Goal: Information Seeking & Learning: Learn about a topic

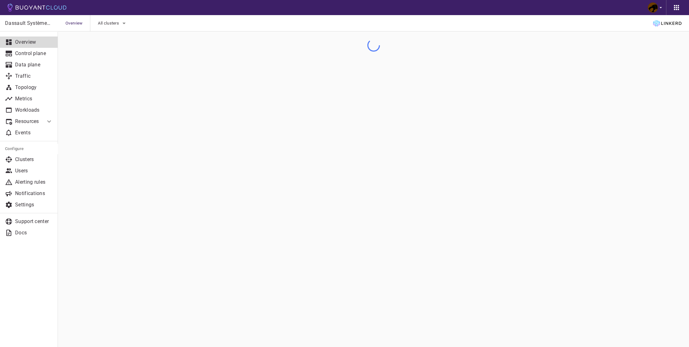
click at [115, 22] on span "All clusters" at bounding box center [109, 23] width 22 height 5
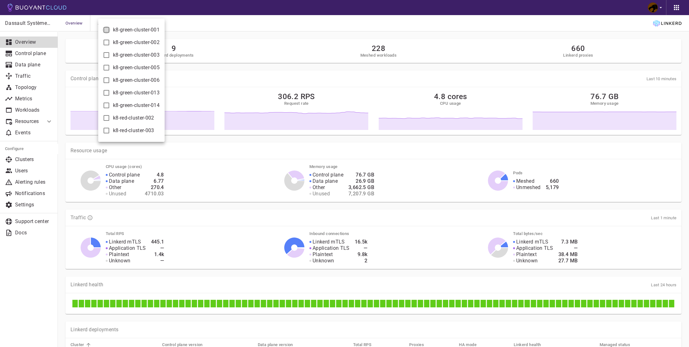
click at [107, 31] on input "k8-green-cluster-001" at bounding box center [107, 30] width 8 height 8
checkbox input "true"
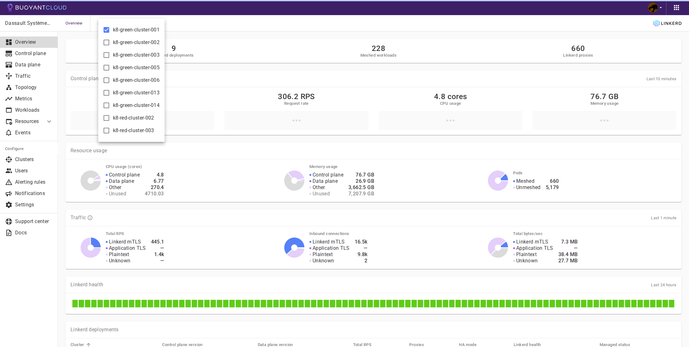
click at [107, 43] on input "k8-green-cluster-002" at bounding box center [107, 43] width 8 height 8
checkbox input "true"
click at [111, 61] on label "k8-green-cluster-003" at bounding box center [130, 55] width 60 height 13
click at [110, 59] on input "k8-green-cluster-003" at bounding box center [107, 55] width 8 height 8
checkbox input "true"
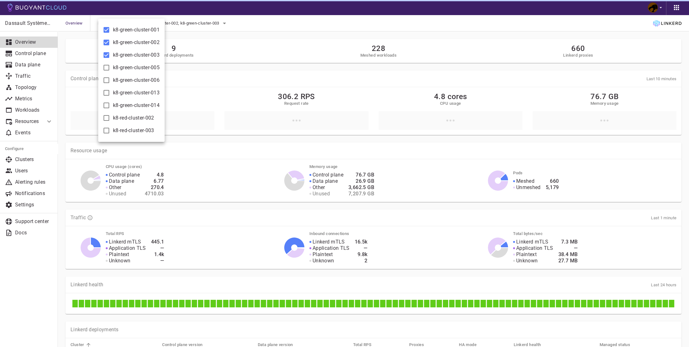
click at [107, 77] on input "k8-green-cluster-006" at bounding box center [107, 81] width 8 height 8
checkbox input "true"
click at [107, 70] on input "k8-green-cluster-005" at bounding box center [107, 68] width 8 height 8
checkbox input "true"
click at [111, 89] on label "k8-green-cluster-013" at bounding box center [130, 93] width 60 height 13
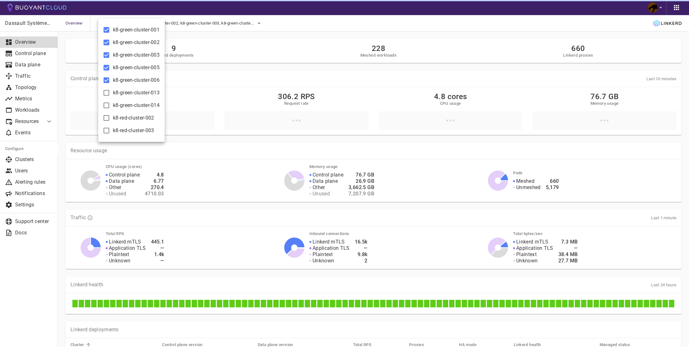
click at [110, 89] on input "k8-green-cluster-013" at bounding box center [107, 93] width 8 height 8
checkbox input "true"
click at [111, 100] on label "k8-green-cluster-014" at bounding box center [130, 105] width 60 height 13
click at [110, 102] on input "k8-green-cluster-014" at bounding box center [107, 106] width 8 height 8
checkbox input "true"
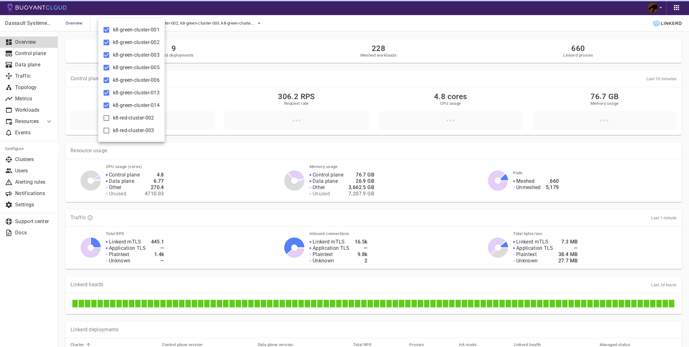
click at [110, 117] on input "k8-red-cluster-002" at bounding box center [107, 118] width 8 height 8
checkbox input "true"
click at [111, 137] on label "k8-red-cluster-003" at bounding box center [127, 130] width 54 height 13
click at [110, 134] on input "k8-red-cluster-003" at bounding box center [107, 131] width 8 height 8
checkbox input "true"
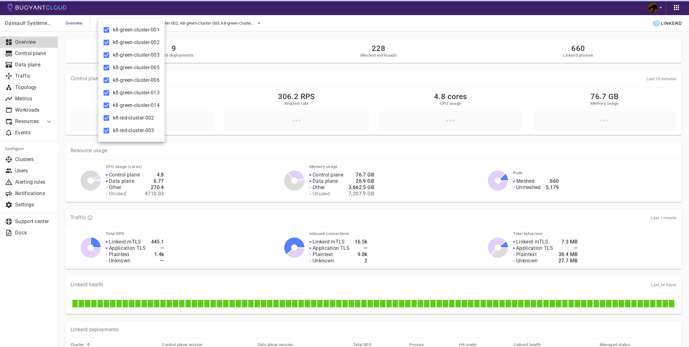
click at [214, 52] on div at bounding box center [344, 173] width 689 height 347
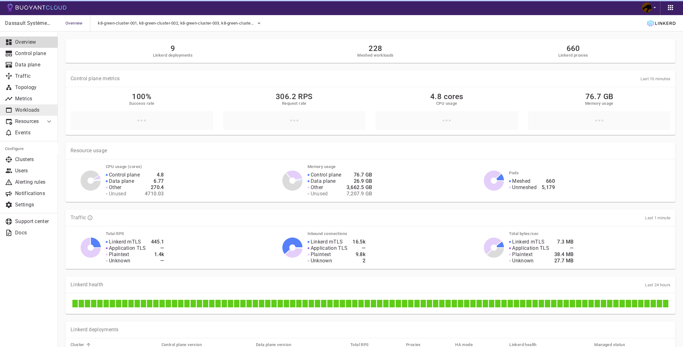
click at [31, 111] on p "Workloads" at bounding box center [34, 110] width 38 height 6
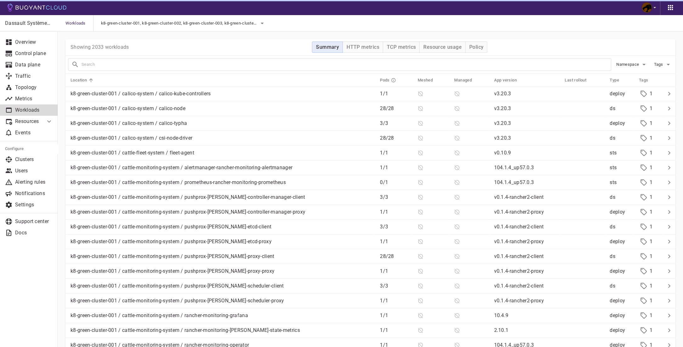
click at [162, 58] on div at bounding box center [337, 62] width 549 height 18
click at [168, 63] on input "text" at bounding box center [347, 64] width 530 height 9
type input "cni"
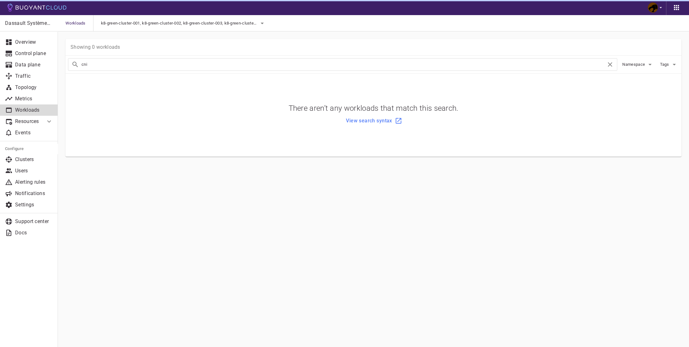
drag, startPoint x: 133, startPoint y: 59, endPoint x: 74, endPoint y: 65, distance: 58.5
click at [82, 65] on input "cni" at bounding box center [344, 64] width 525 height 9
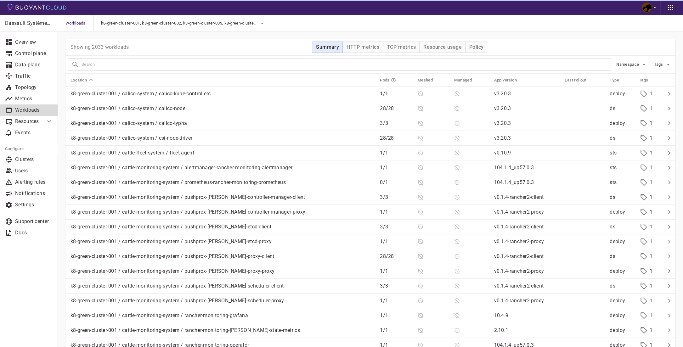
click at [191, 65] on input "text" at bounding box center [347, 64] width 530 height 9
type input "linkerd"
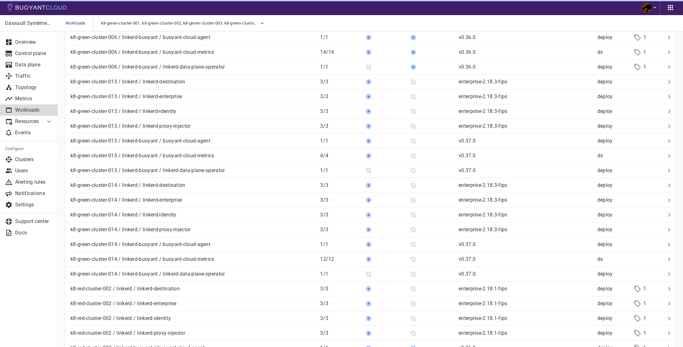
scroll to position [706, 0]
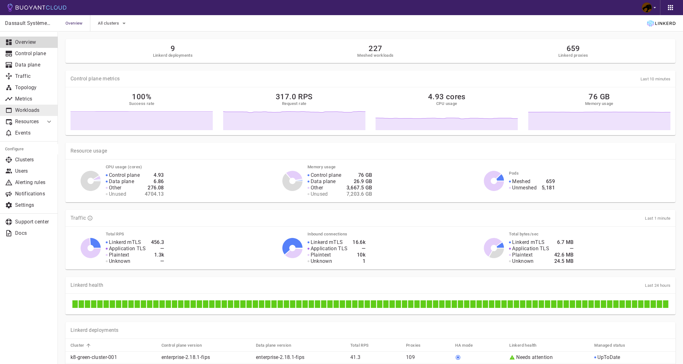
click at [37, 112] on p "Workloads" at bounding box center [34, 110] width 38 height 6
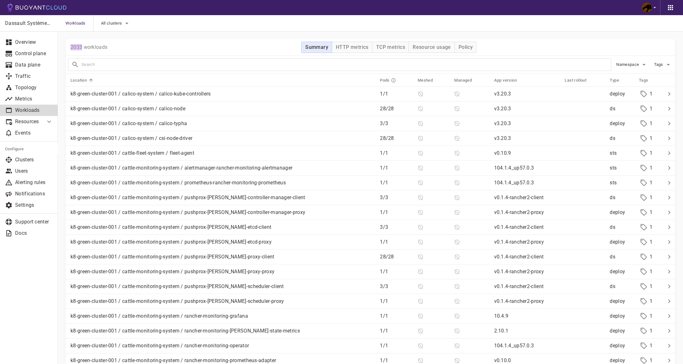
drag, startPoint x: 70, startPoint y: 46, endPoint x: 83, endPoint y: 47, distance: 12.7
click at [83, 47] on div "2033 workloads Summary HTTP metrics TCP metrics Resource usage Policy" at bounding box center [371, 47] width 610 height 17
click at [665, 66] on icon "button" at bounding box center [669, 65] width 8 height 8
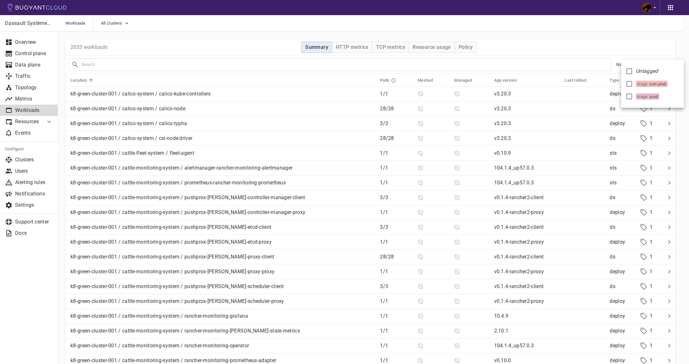
click at [651, 42] on div at bounding box center [344, 182] width 689 height 364
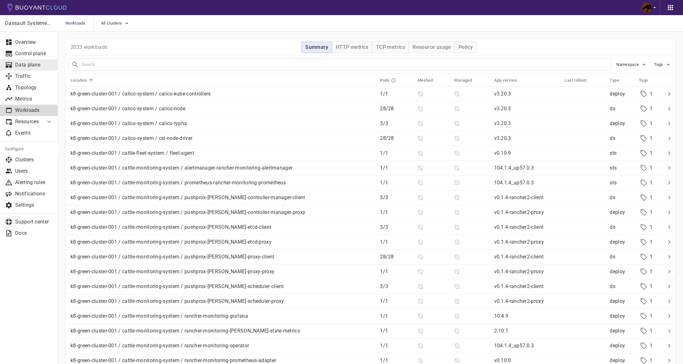
click at [49, 67] on p "Data plane" at bounding box center [34, 65] width 38 height 6
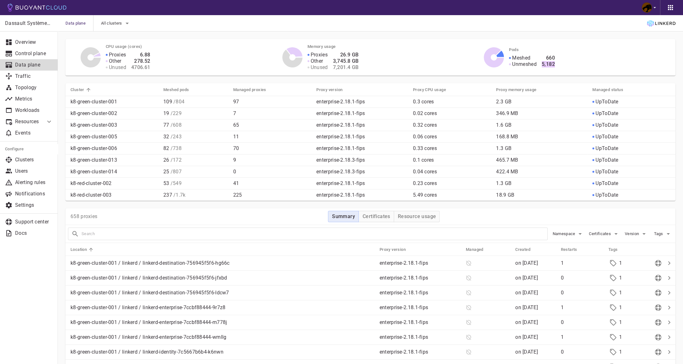
drag, startPoint x: 566, startPoint y: 64, endPoint x: 542, endPoint y: 65, distance: 24.0
click at [542, 65] on div "Meshed Unmeshed 660 5,182" at bounding box center [586, 57] width 169 height 20
drag, startPoint x: 546, startPoint y: 59, endPoint x: 556, endPoint y: 58, distance: 10.4
click at [555, 58] on h4 "660" at bounding box center [548, 58] width 13 height 6
drag, startPoint x: 543, startPoint y: 66, endPoint x: 556, endPoint y: 65, distance: 12.3
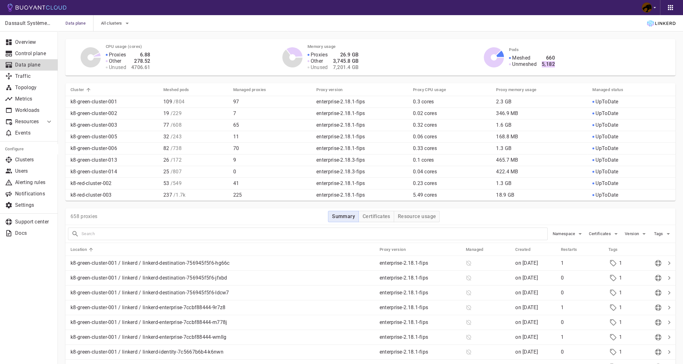
click at [555, 65] on h4 "5,182" at bounding box center [548, 64] width 13 height 6
drag, startPoint x: 556, startPoint y: 57, endPoint x: 373, endPoint y: 18, distance: 187.3
click at [547, 56] on div "Meshed Unmeshed 660 5,181" at bounding box center [586, 57] width 169 height 20
click at [546, 60] on h4 "660" at bounding box center [548, 58] width 13 height 6
drag, startPoint x: 548, startPoint y: 57, endPoint x: 562, endPoint y: 57, distance: 13.9
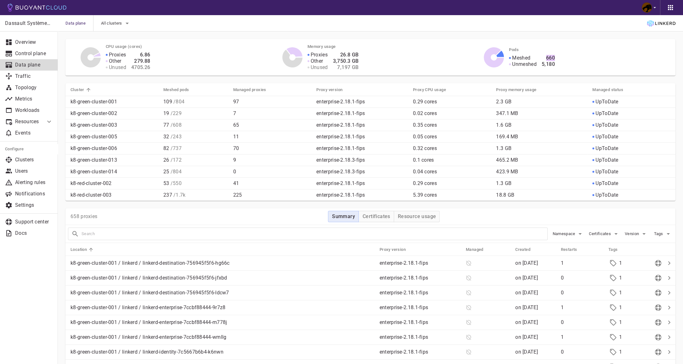
click at [555, 57] on h4 "660" at bounding box center [548, 58] width 13 height 6
drag, startPoint x: 163, startPoint y: 91, endPoint x: 233, endPoint y: 71, distance: 72.6
click at [233, 83] on div "Cluster Meshed pods Managed proxies Proxy version Proxy CPU usage Proxy memory …" at bounding box center [371, 141] width 610 height 117
drag, startPoint x: 170, startPoint y: 193, endPoint x: 178, endPoint y: 194, distance: 8.2
click at [178, 194] on p "237 / 1.7k" at bounding box center [195, 195] width 65 height 6
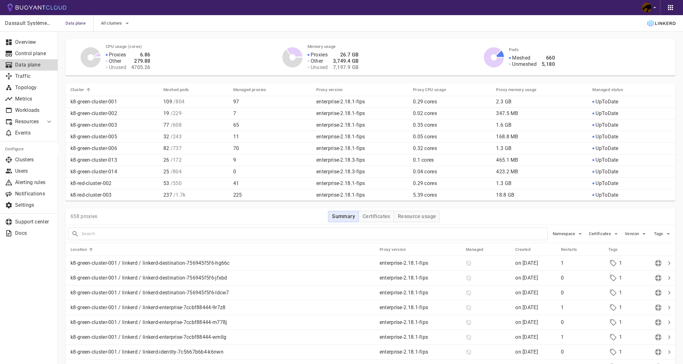
click at [227, 213] on div "658 proxies Summary Certificates Resource usage" at bounding box center [371, 216] width 610 height 17
